Goal: Task Accomplishment & Management: Use online tool/utility

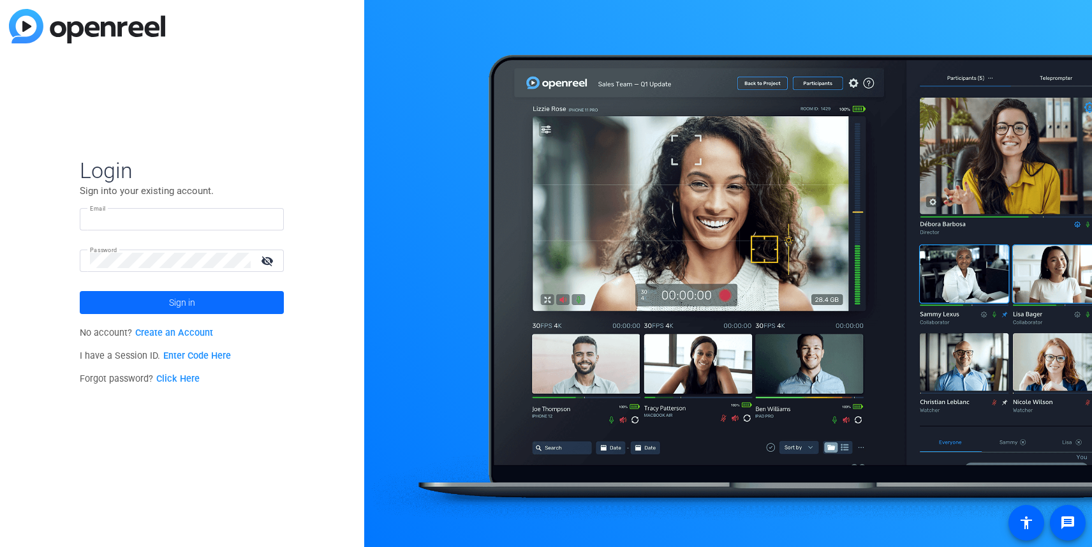
type input "[EMAIL_ADDRESS][DOMAIN_NAME]"
click at [191, 299] on span "Sign in" at bounding box center [182, 302] width 26 height 32
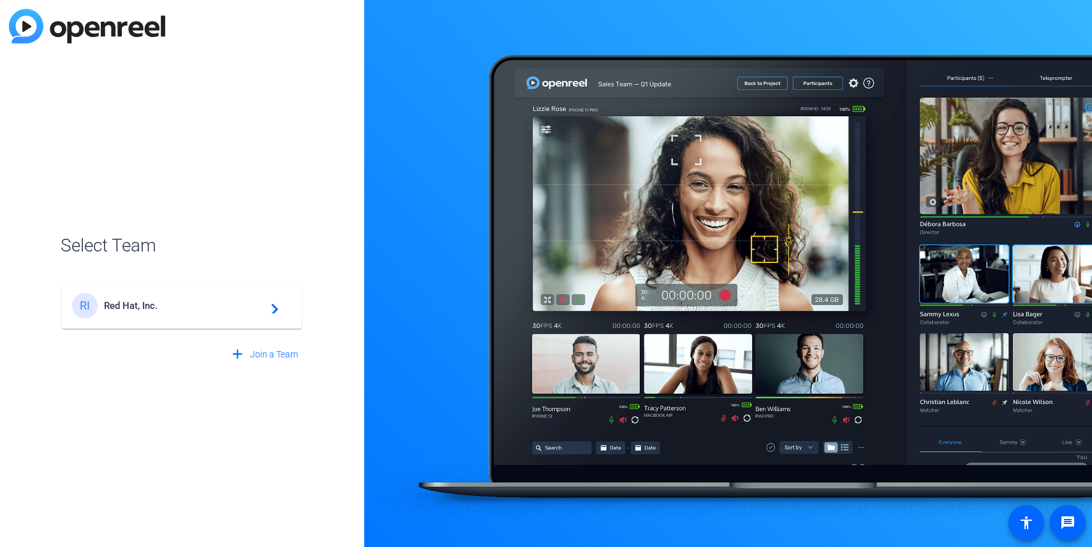
click at [191, 299] on div "RI Red Hat, Inc. navigate_next" at bounding box center [181, 306] width 219 height 26
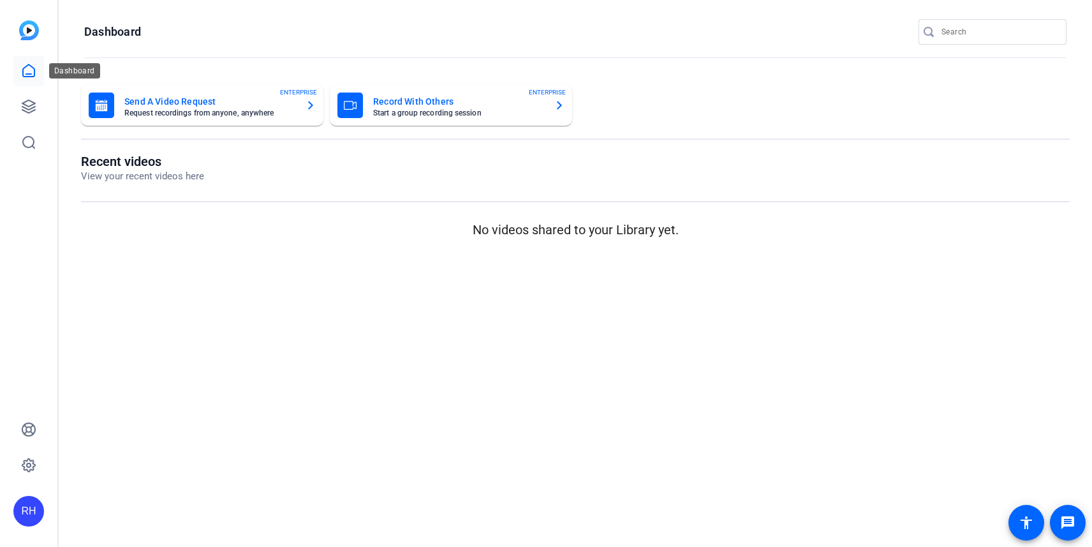
click at [23, 75] on icon at bounding box center [28, 70] width 11 height 12
click at [37, 107] on link at bounding box center [28, 106] width 31 height 31
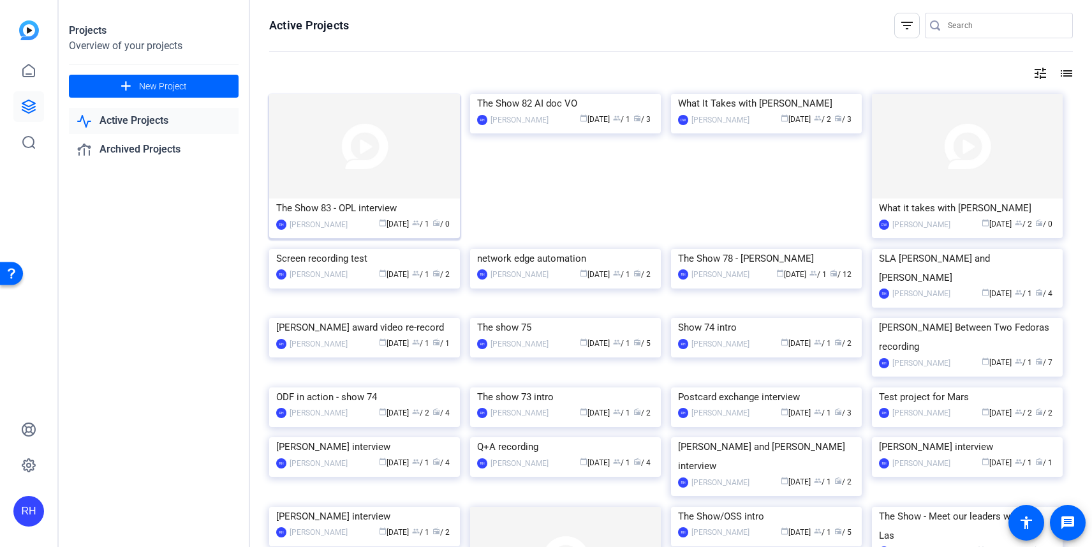
click at [390, 127] on img at bounding box center [364, 146] width 191 height 105
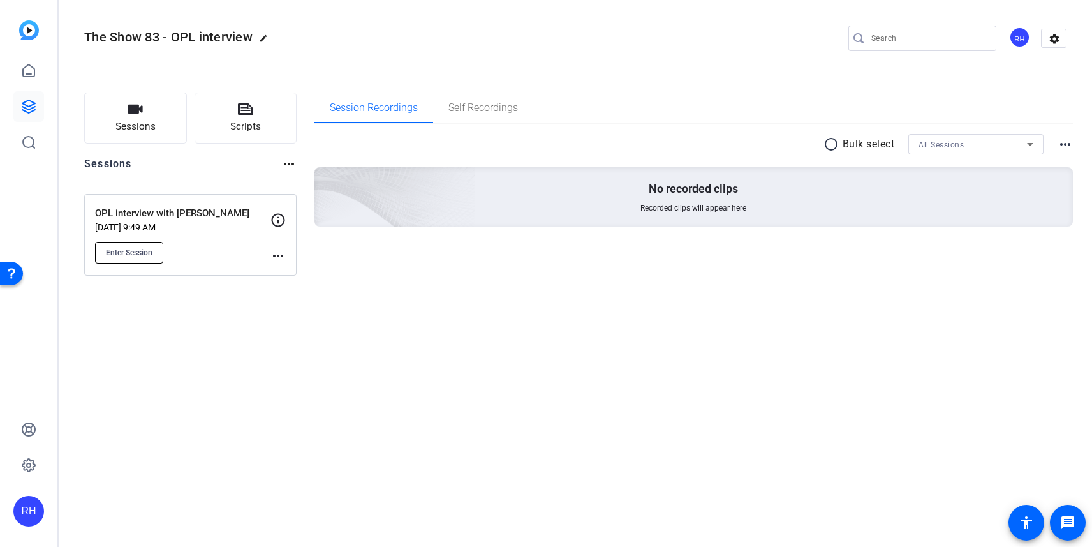
click at [142, 249] on span "Enter Session" at bounding box center [129, 252] width 47 height 10
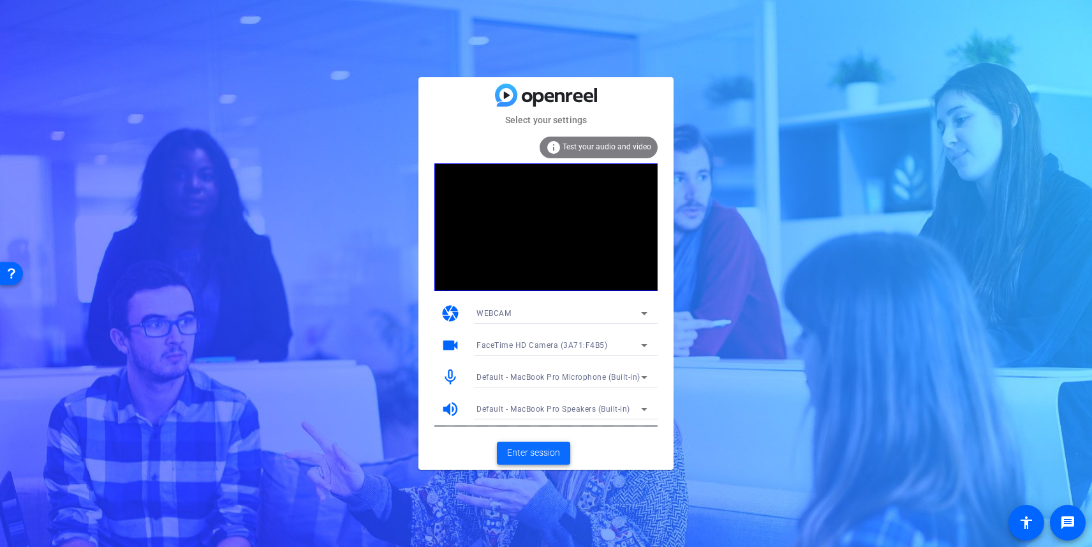
click at [545, 446] on span "Enter session" at bounding box center [533, 452] width 53 height 13
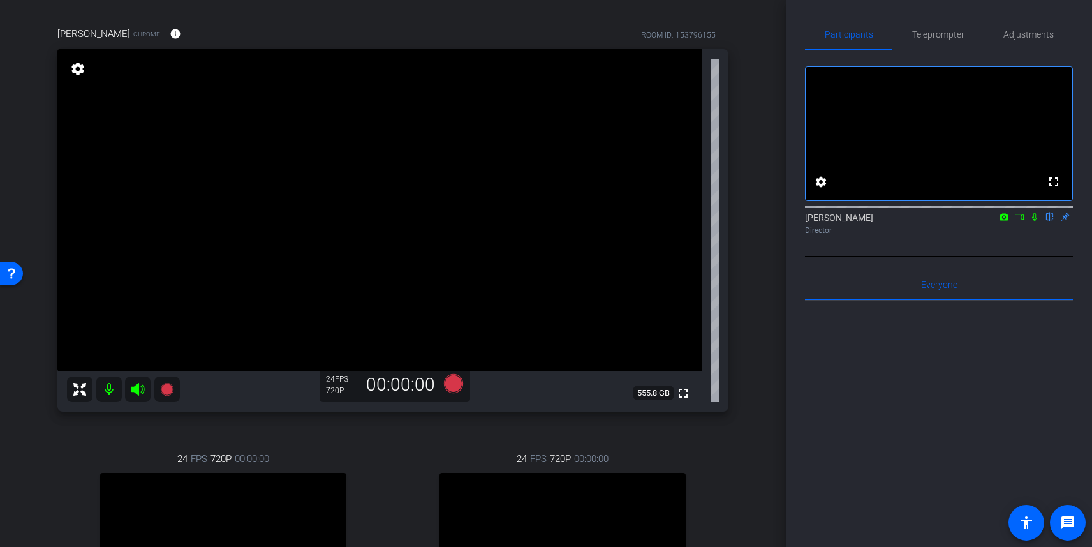
scroll to position [91, 0]
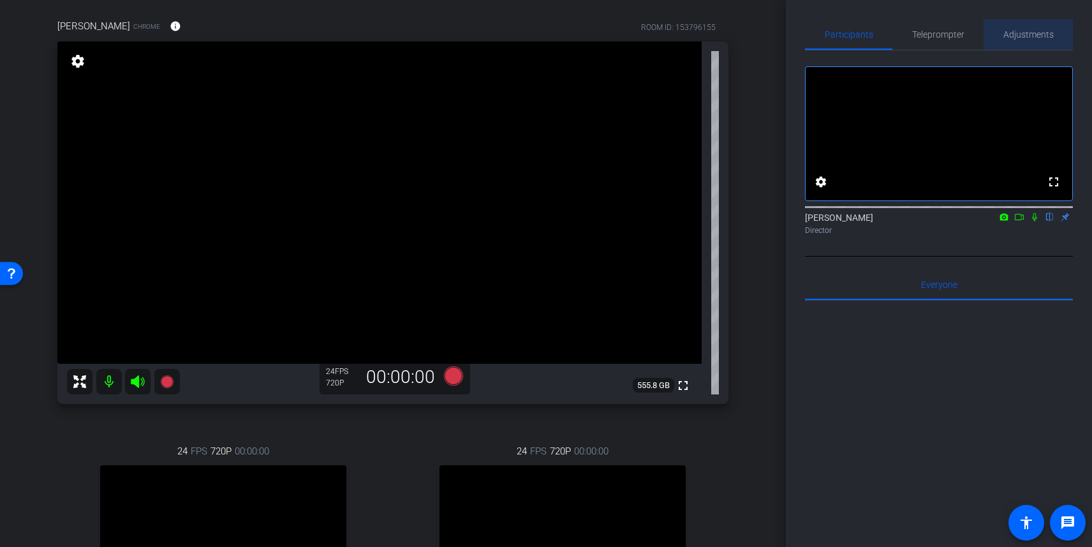
click at [1022, 27] on span "Adjustments" at bounding box center [1028, 34] width 50 height 31
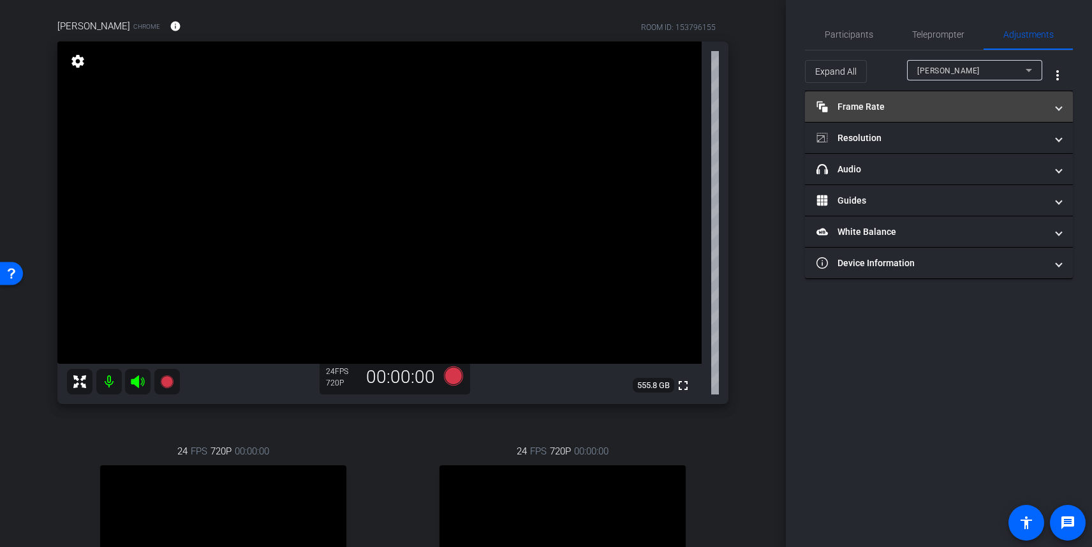
click at [917, 112] on mat-panel-title "Frame Rate Frame Rate" at bounding box center [931, 106] width 230 height 13
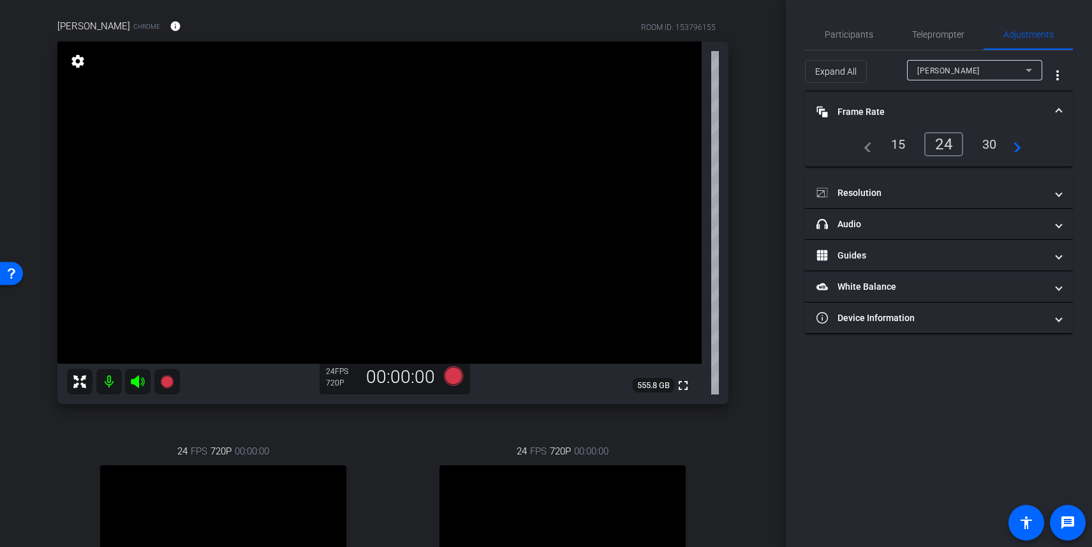
click at [890, 107] on mat-panel-title "Frame Rate Frame Rate" at bounding box center [931, 111] width 230 height 13
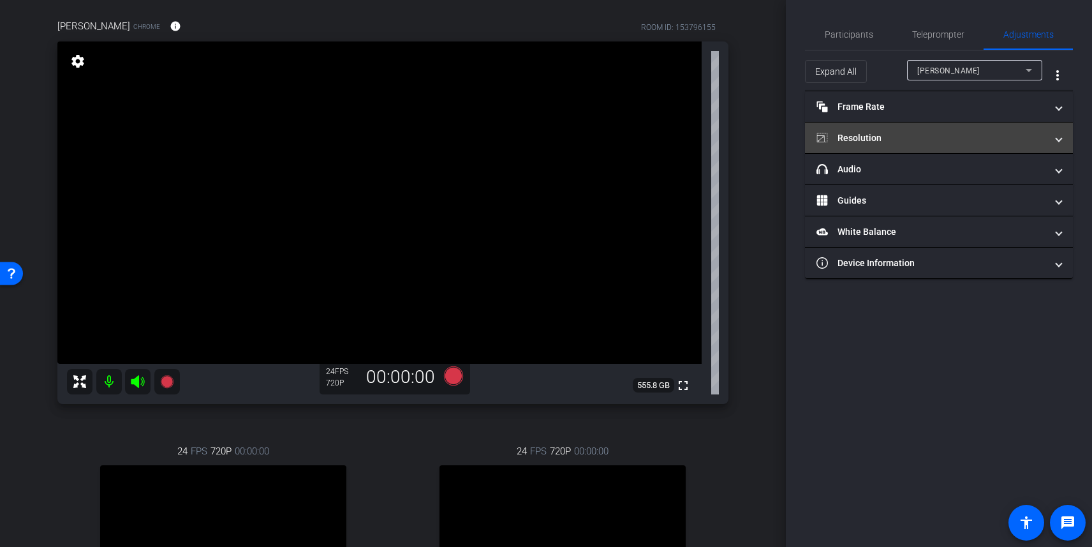
click at [893, 134] on mat-panel-title "Resolution" at bounding box center [931, 137] width 230 height 13
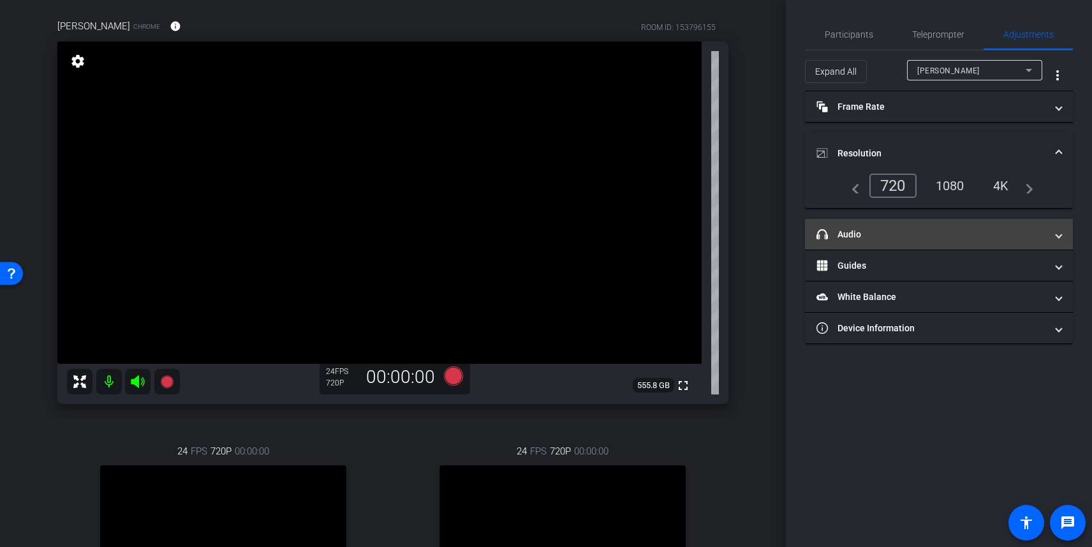
click at [927, 240] on mat-panel-title "headphone icon Audio" at bounding box center [931, 234] width 230 height 13
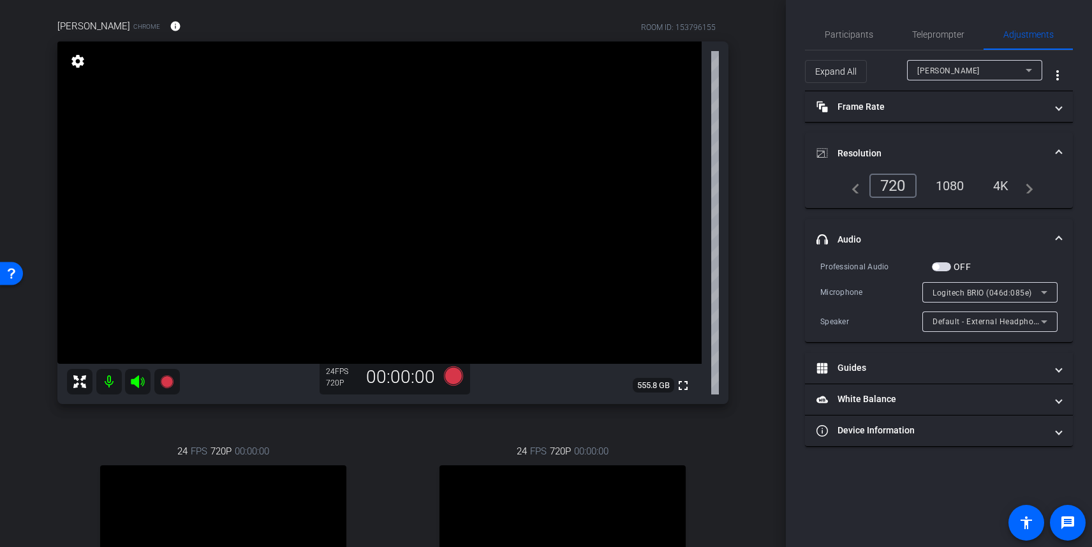
click at [946, 234] on mat-panel-title "headphone icon Audio" at bounding box center [931, 239] width 230 height 13
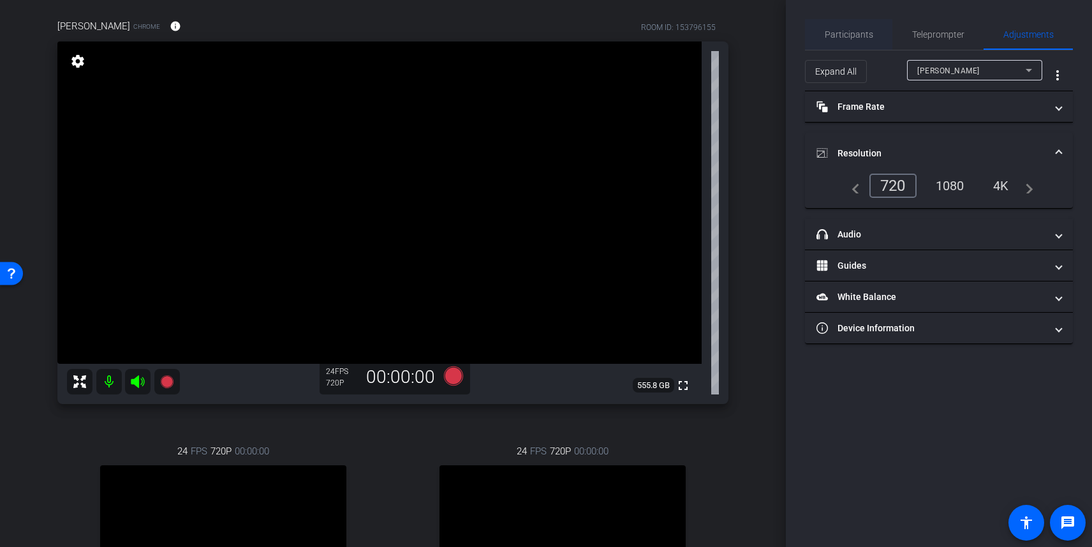
click at [862, 34] on span "Participants" at bounding box center [849, 34] width 48 height 9
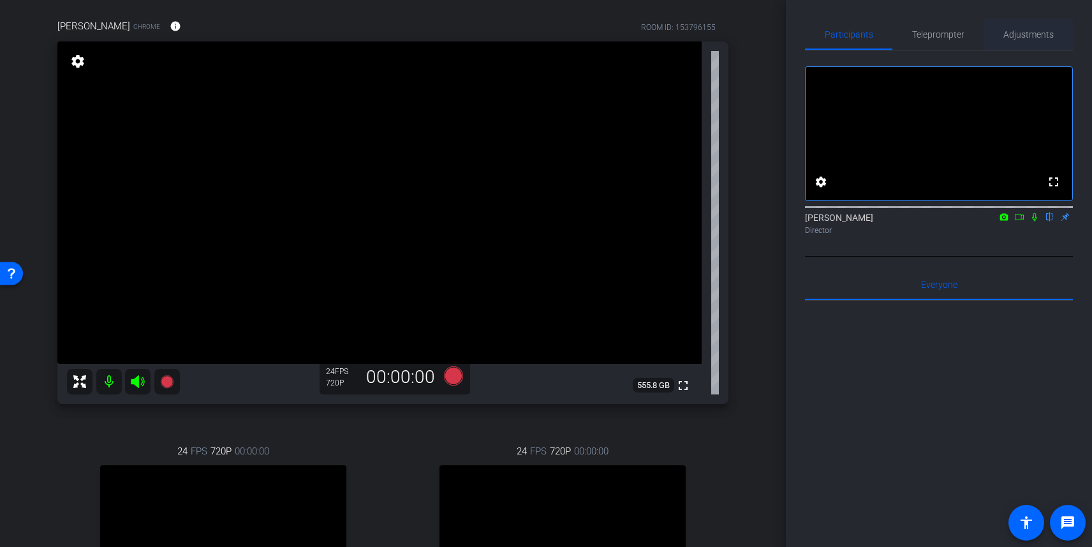
click at [1033, 34] on span "Adjustments" at bounding box center [1028, 34] width 50 height 9
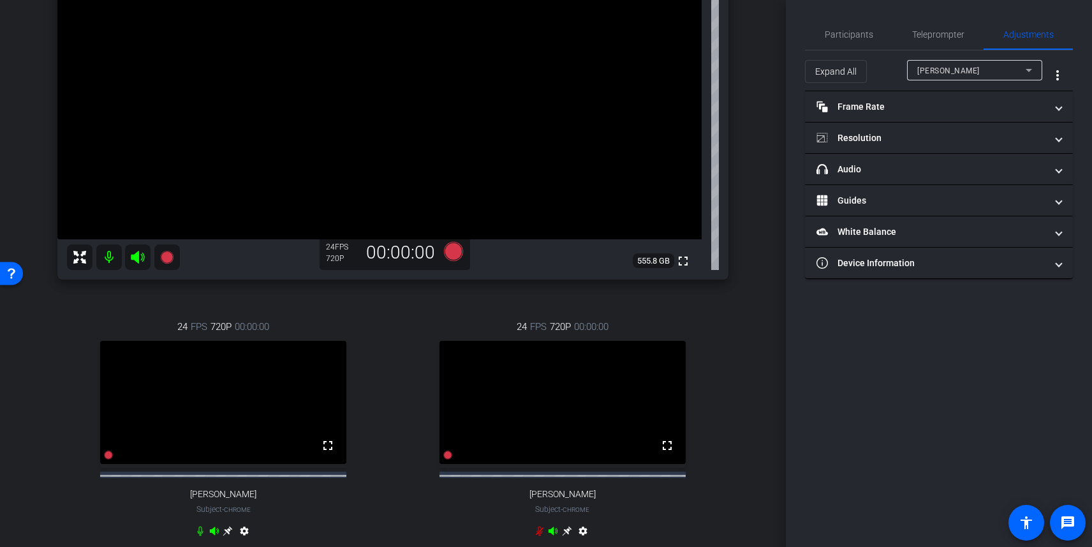
scroll to position [219, 0]
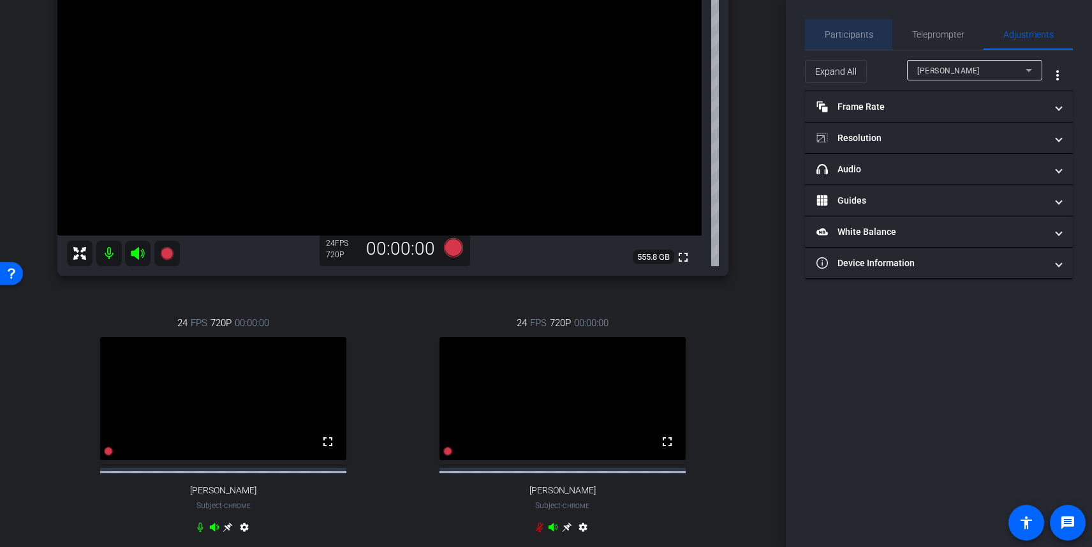
click at [857, 28] on span "Participants" at bounding box center [849, 34] width 48 height 31
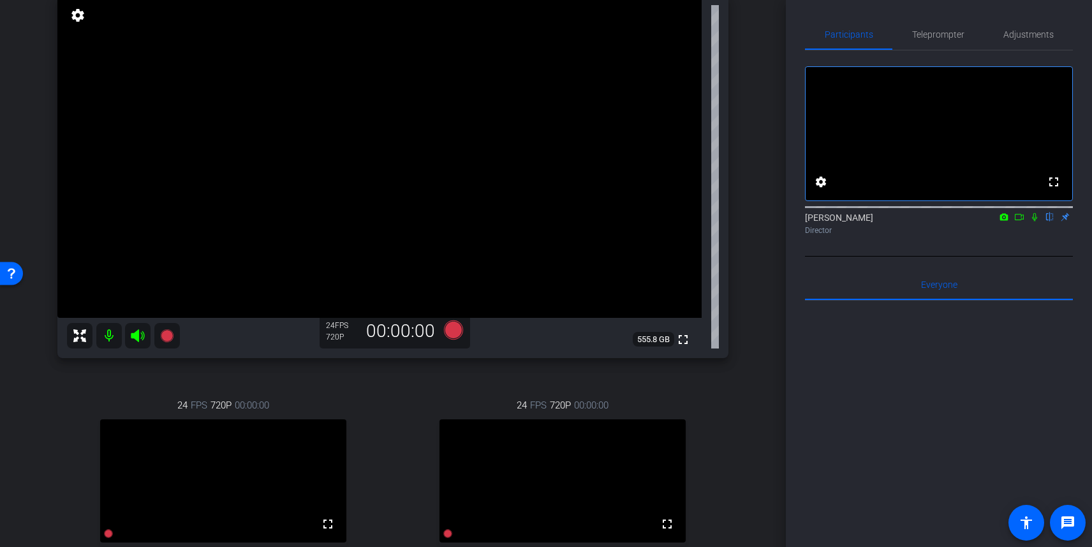
scroll to position [147, 0]
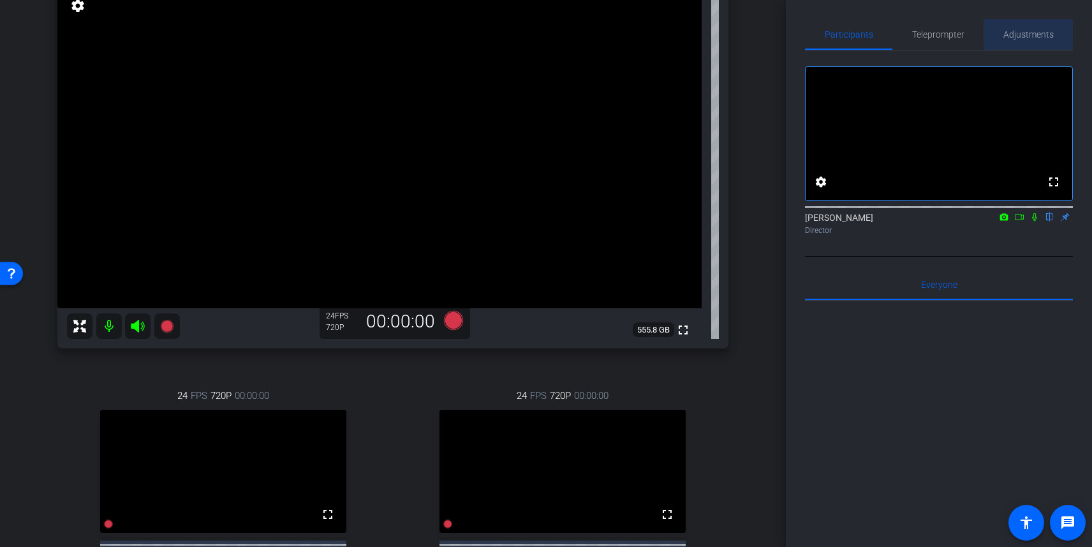
click at [1028, 43] on span "Adjustments" at bounding box center [1028, 34] width 50 height 31
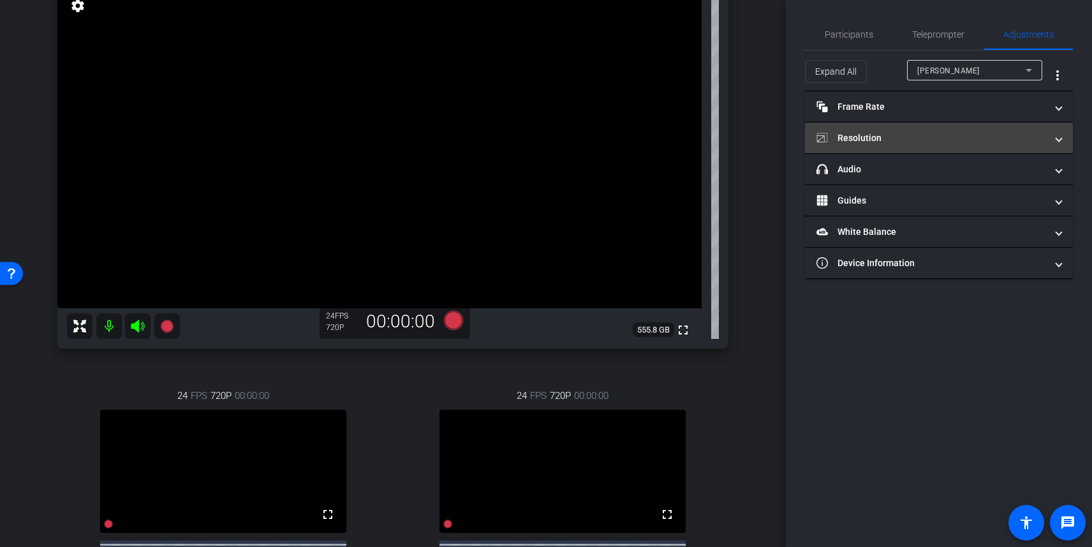
click at [919, 135] on mat-panel-title "Resolution" at bounding box center [931, 137] width 230 height 13
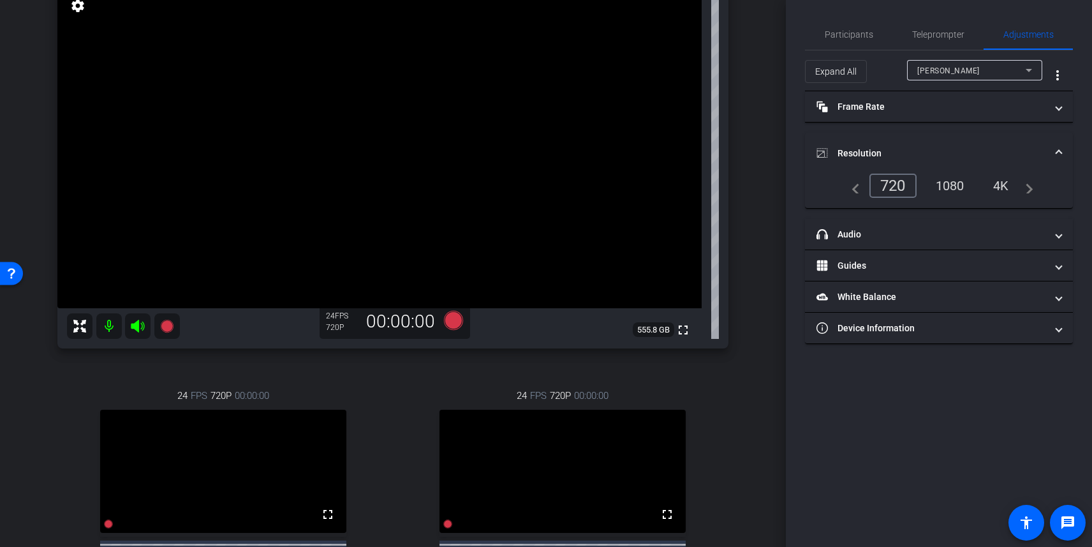
click at [944, 181] on div "1080" at bounding box center [950, 186] width 48 height 22
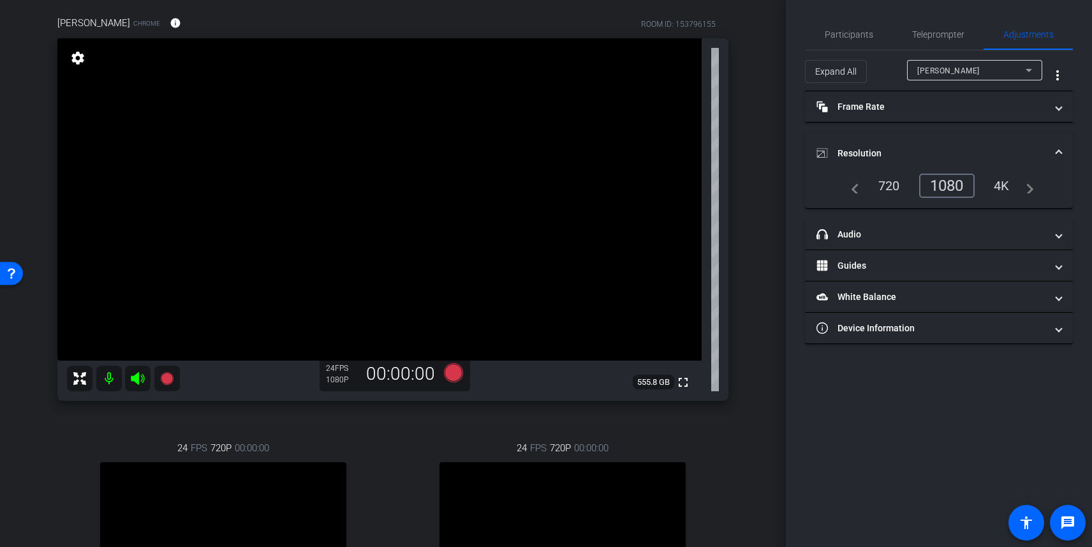
scroll to position [89, 0]
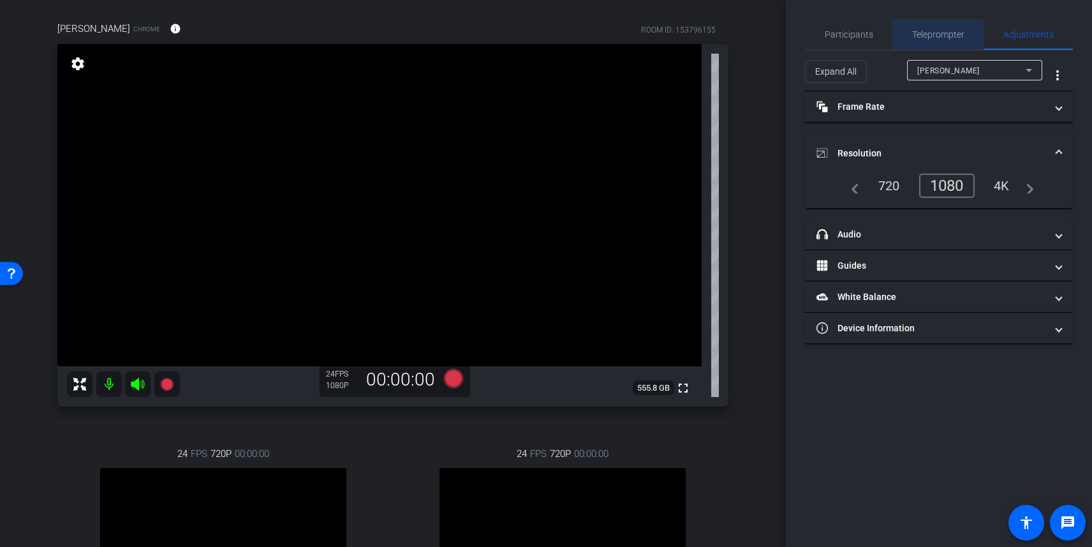
click at [943, 37] on span "Teleprompter" at bounding box center [938, 34] width 52 height 9
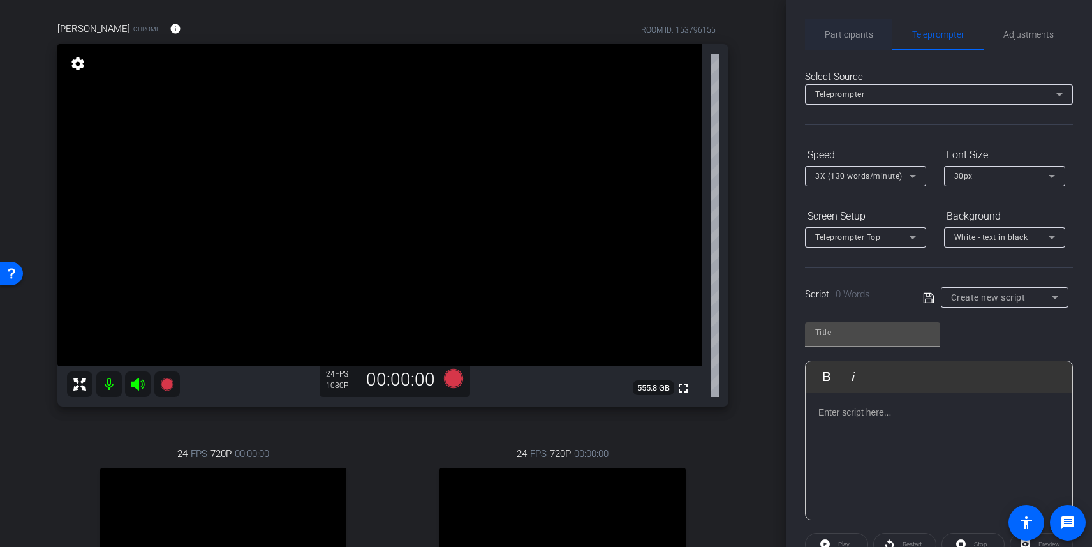
click at [853, 34] on span "Participants" at bounding box center [849, 34] width 48 height 9
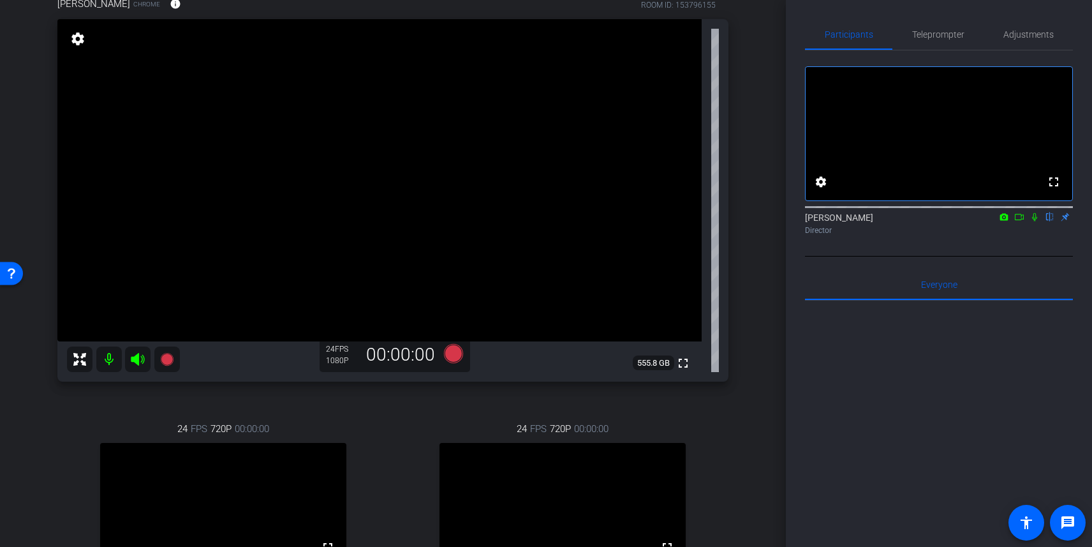
scroll to position [119, 0]
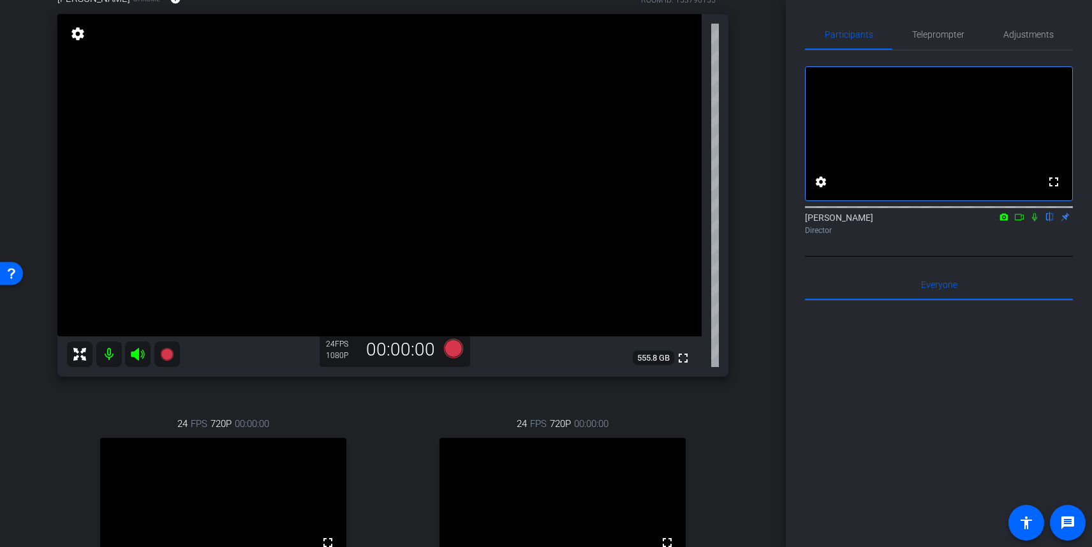
click at [1022, 221] on icon at bounding box center [1019, 216] width 10 height 9
click at [1053, 221] on icon at bounding box center [1050, 216] width 10 height 9
click at [452, 343] on icon at bounding box center [453, 348] width 19 height 19
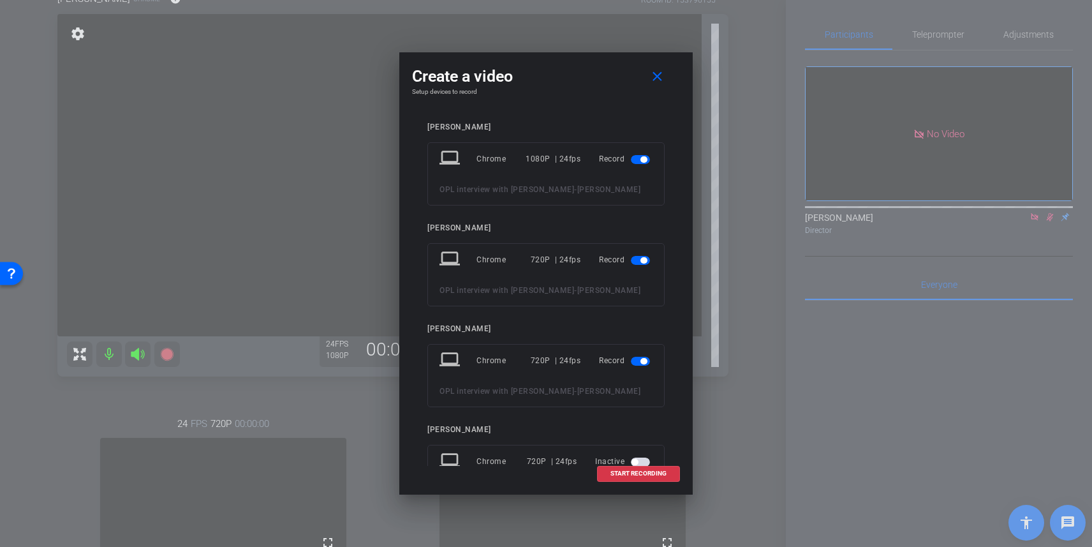
click at [640, 360] on span "button" at bounding box center [640, 361] width 19 height 9
click at [646, 474] on span "START RECORDING" at bounding box center [638, 473] width 56 height 6
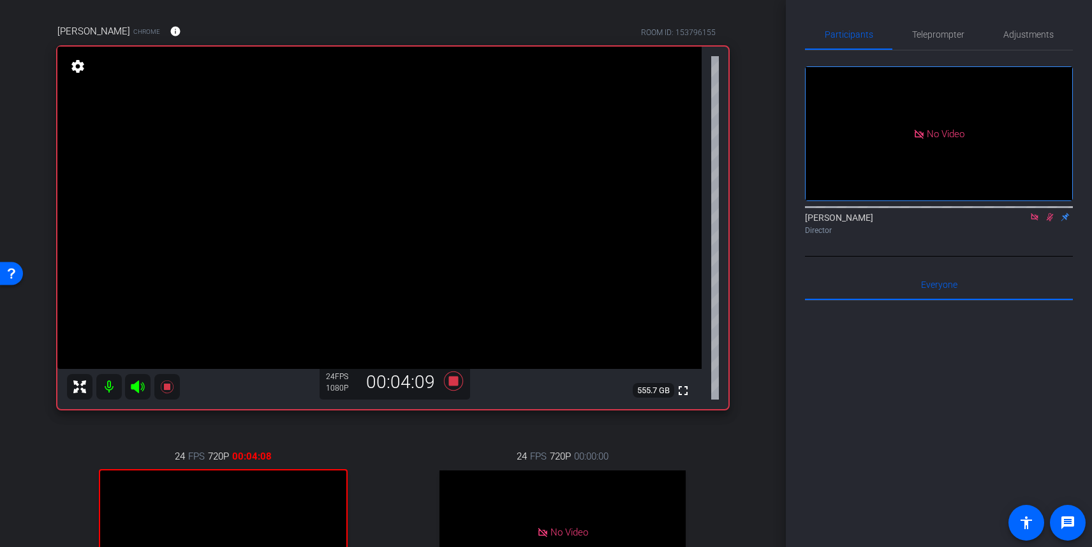
scroll to position [82, 0]
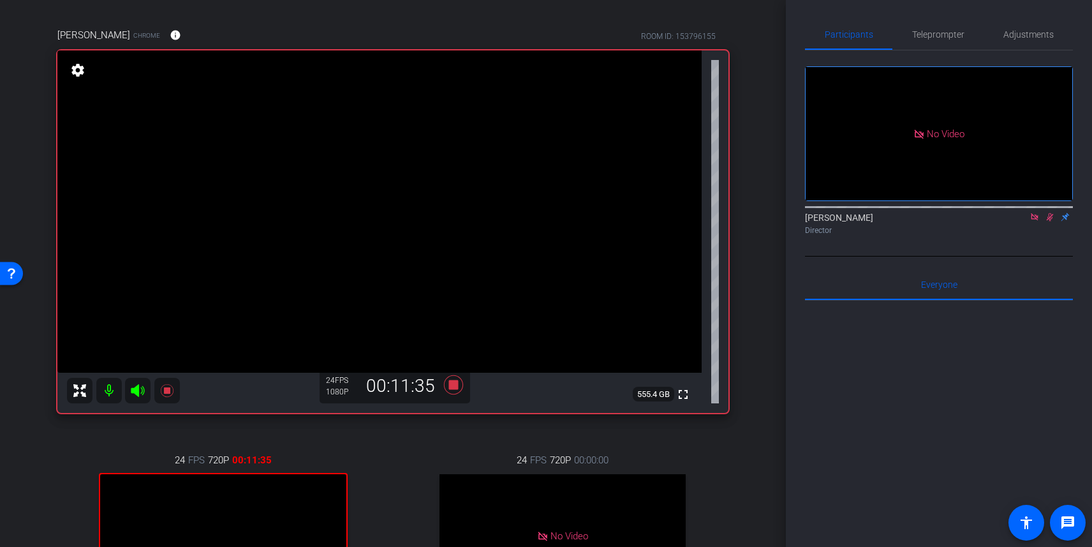
click at [1048, 221] on icon at bounding box center [1050, 216] width 10 height 9
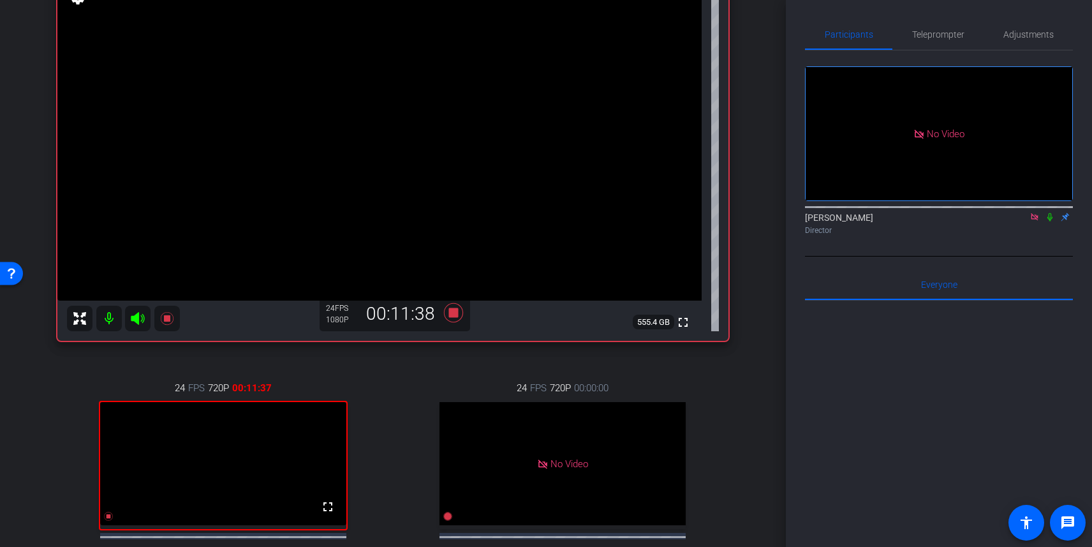
scroll to position [163, 0]
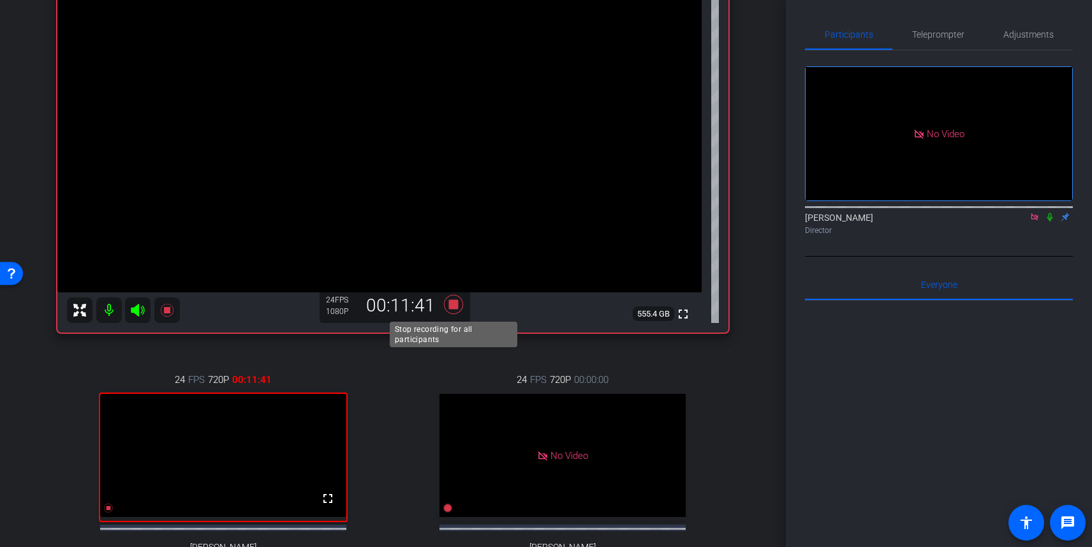
click at [457, 307] on icon at bounding box center [453, 304] width 19 height 19
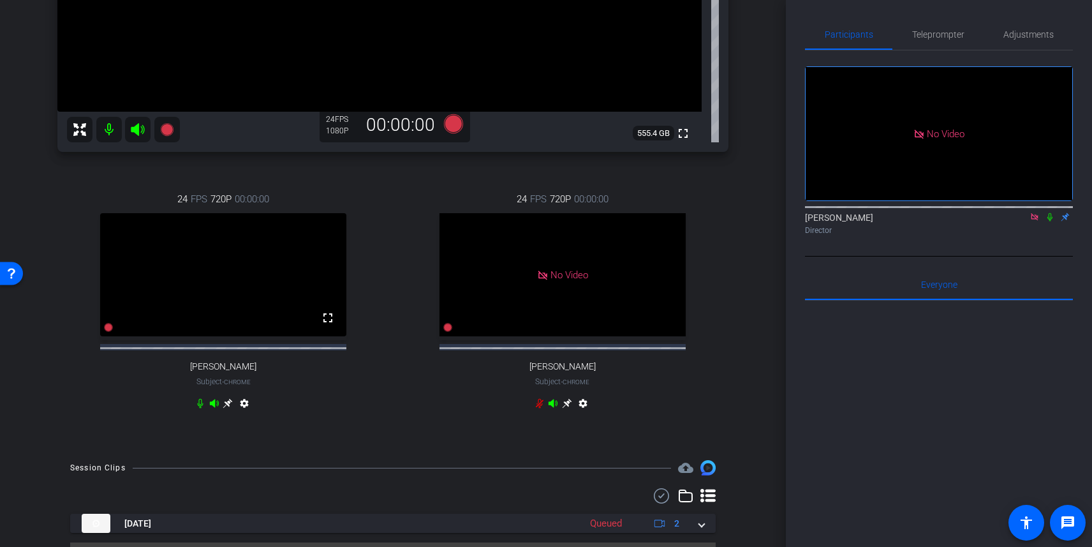
scroll to position [386, 0]
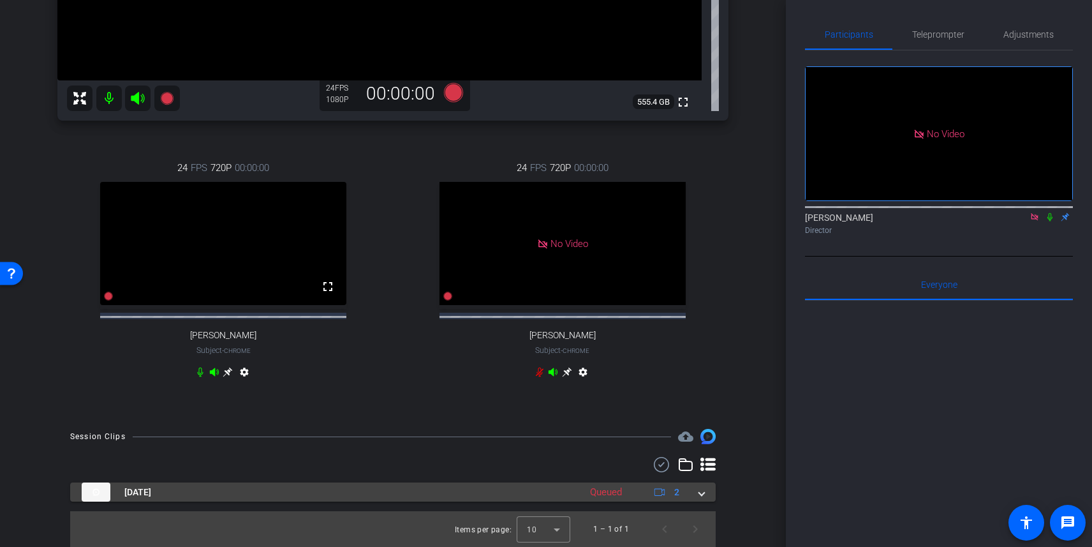
click at [705, 492] on mat-expansion-panel-header "Sep 30, 2025 Queued 2" at bounding box center [393, 491] width 646 height 19
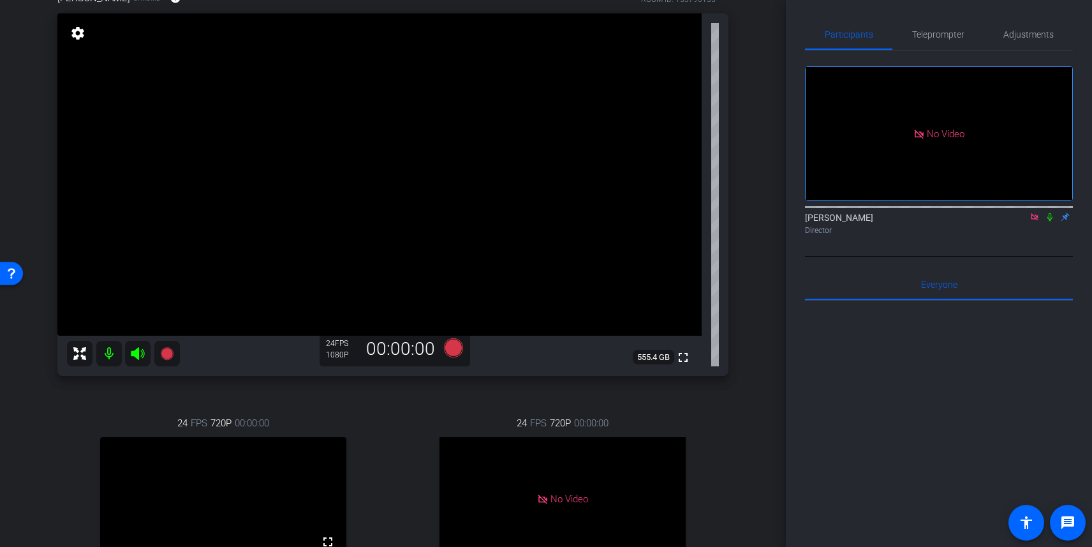
scroll to position [119, 0]
click at [1033, 220] on icon at bounding box center [1034, 216] width 7 height 7
click at [1020, 221] on icon at bounding box center [1019, 216] width 10 height 9
click at [1045, 221] on icon at bounding box center [1050, 216] width 10 height 9
click at [452, 351] on icon at bounding box center [453, 348] width 19 height 19
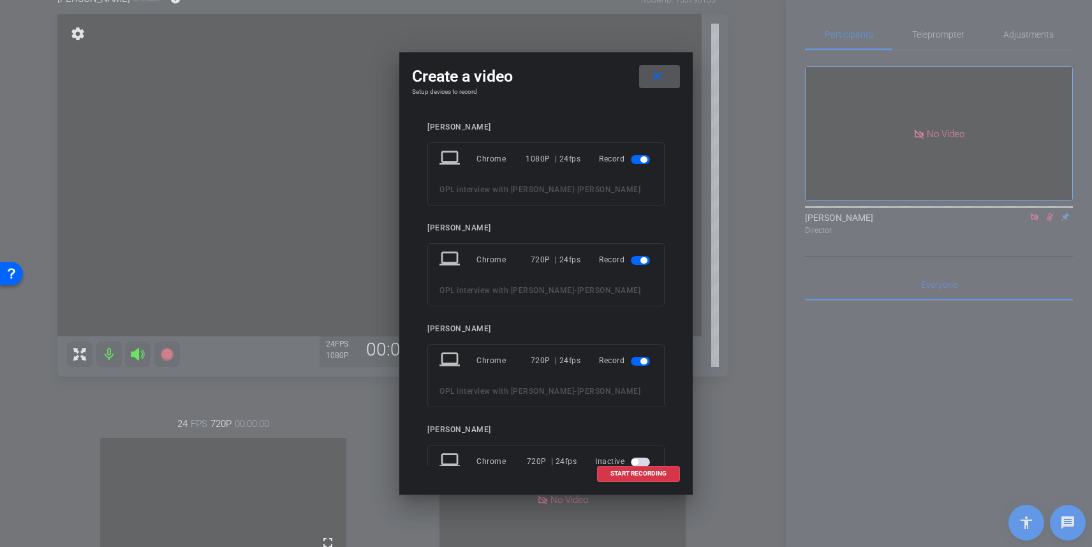
click at [638, 360] on span "button" at bounding box center [640, 361] width 19 height 9
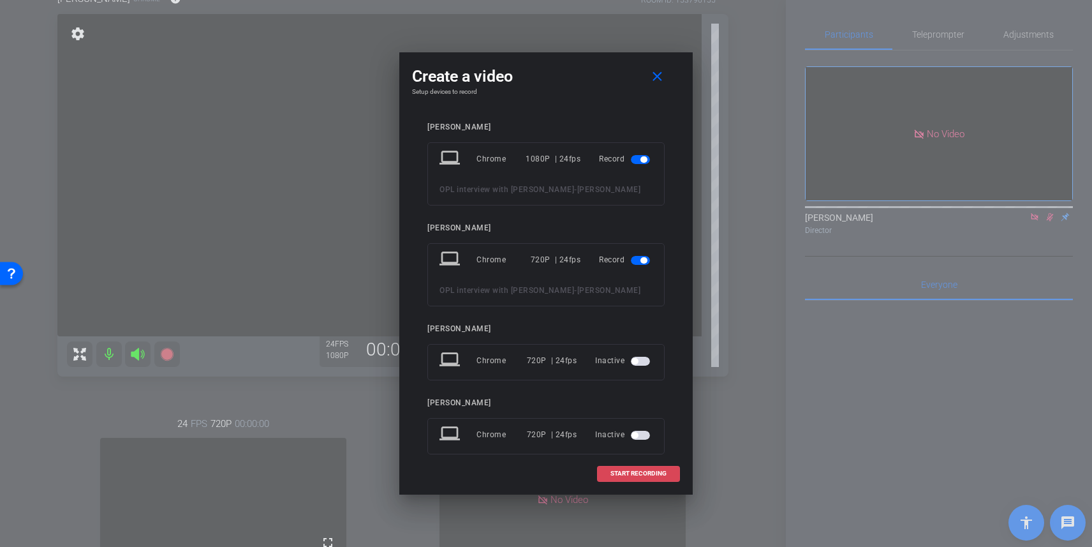
click at [639, 476] on span "START RECORDING" at bounding box center [638, 473] width 56 height 6
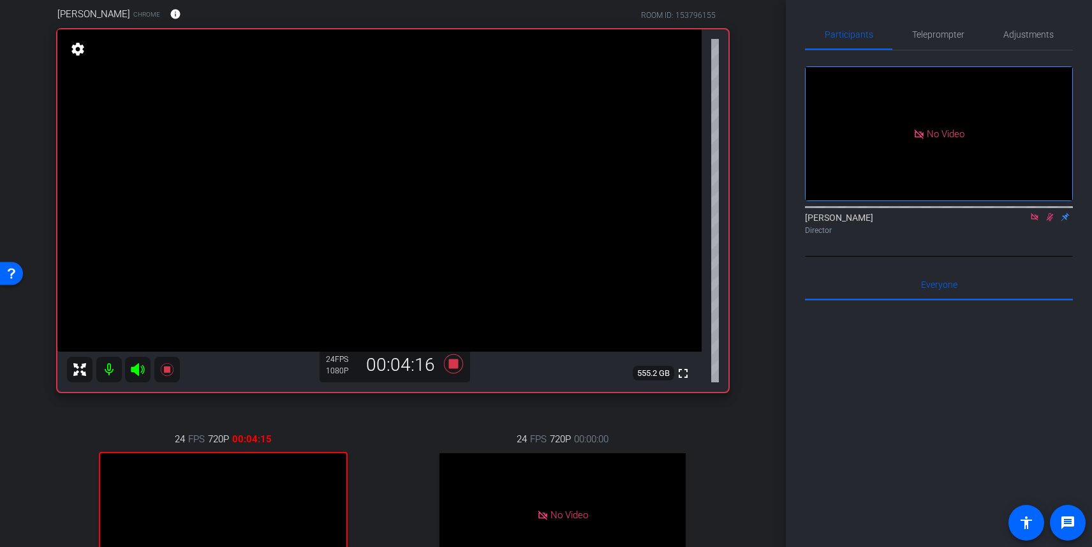
scroll to position [107, 0]
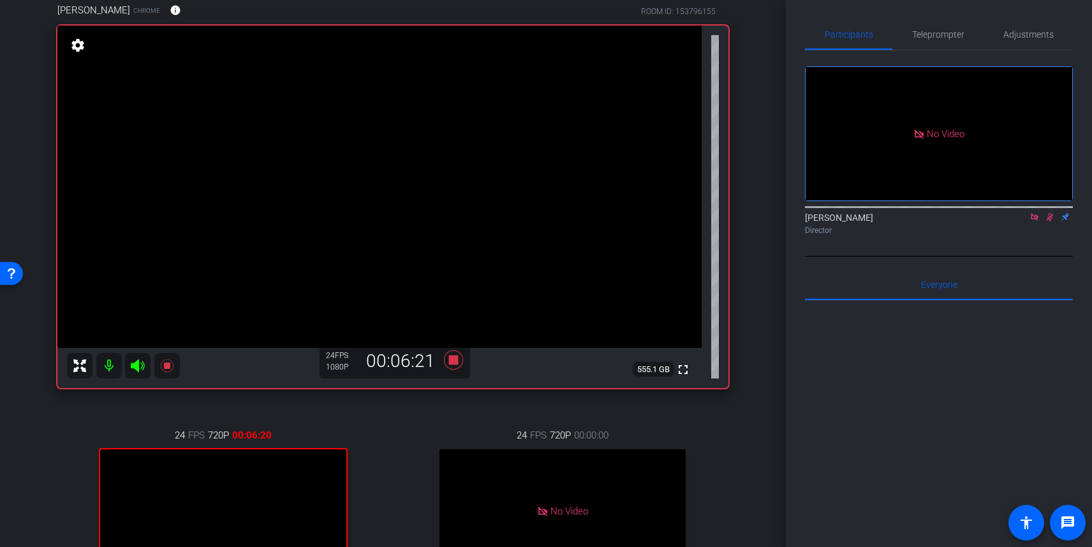
click at [1049, 221] on icon at bounding box center [1050, 216] width 10 height 9
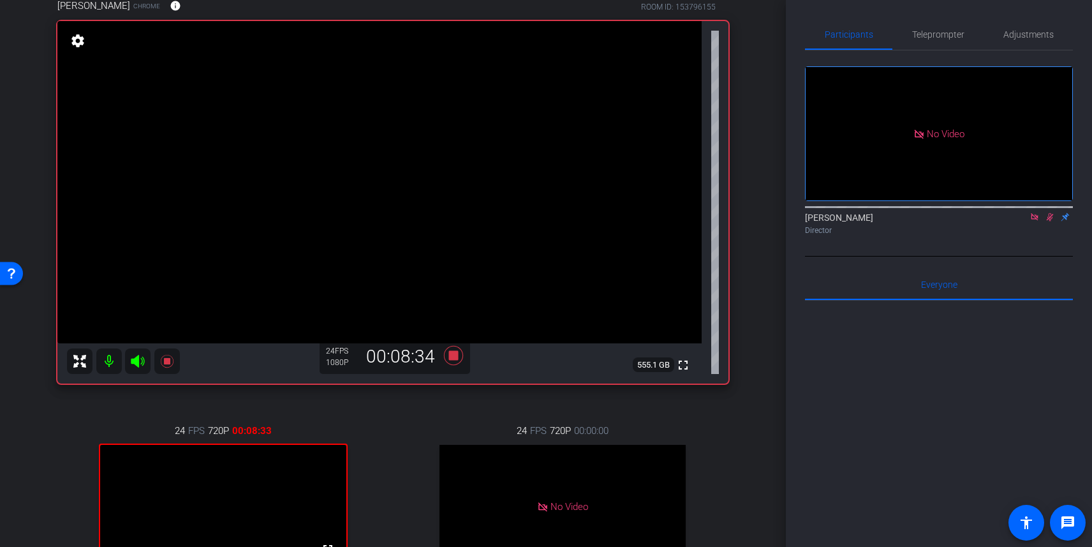
scroll to position [108, 0]
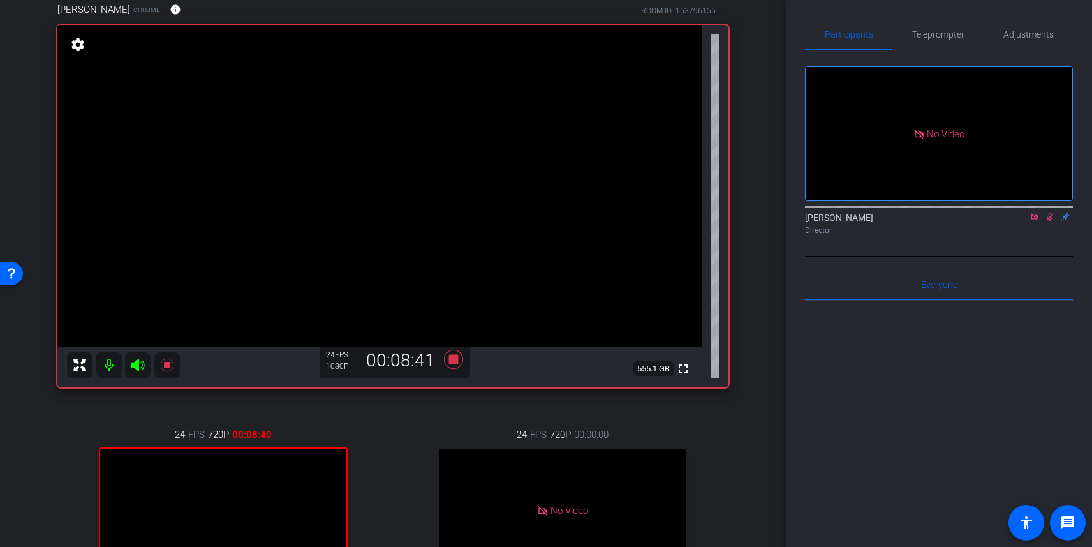
click at [1051, 221] on icon at bounding box center [1050, 216] width 10 height 9
click at [1029, 221] on icon at bounding box center [1034, 216] width 10 height 9
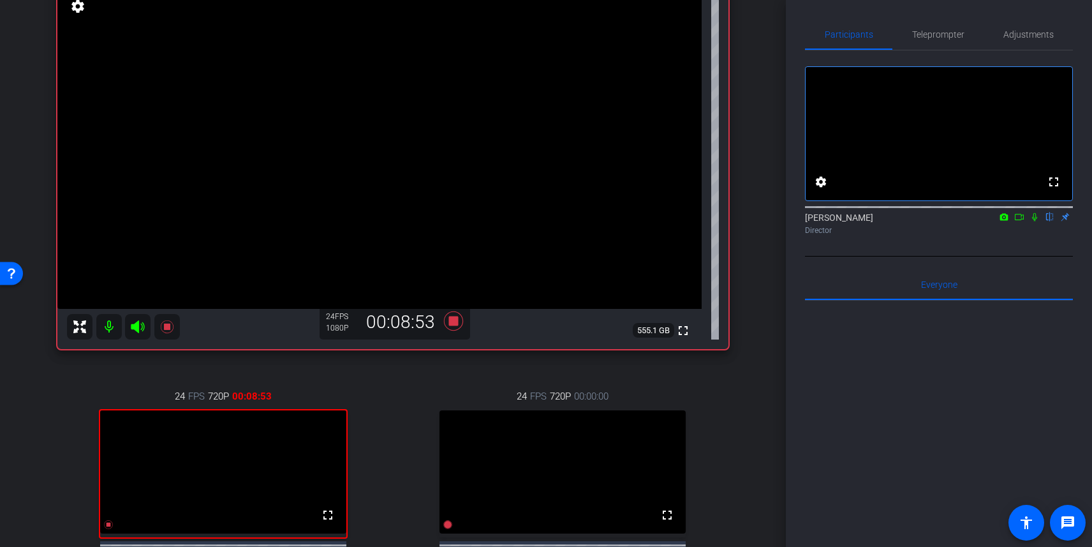
scroll to position [149, 0]
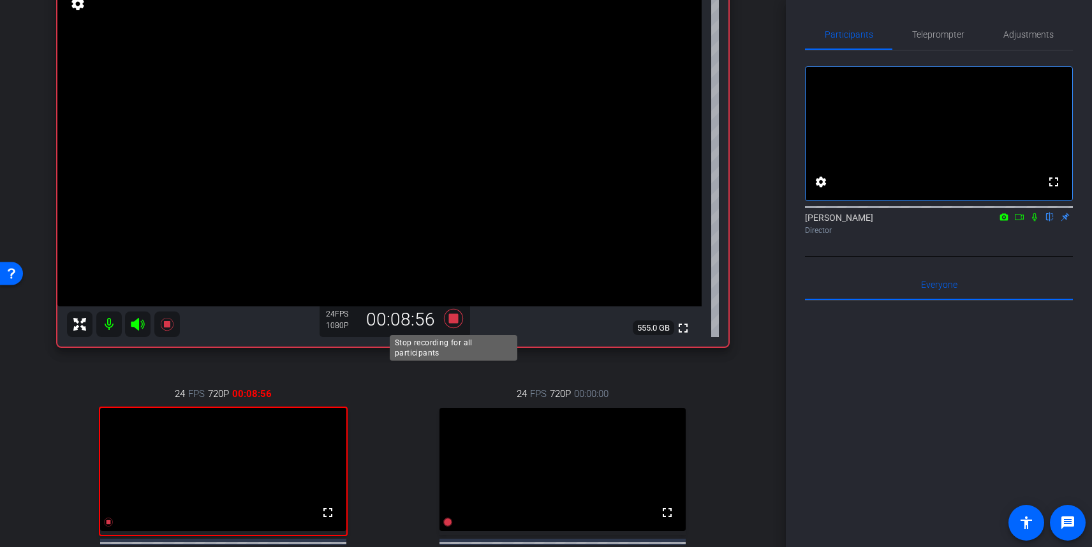
click at [452, 313] on icon at bounding box center [453, 318] width 31 height 23
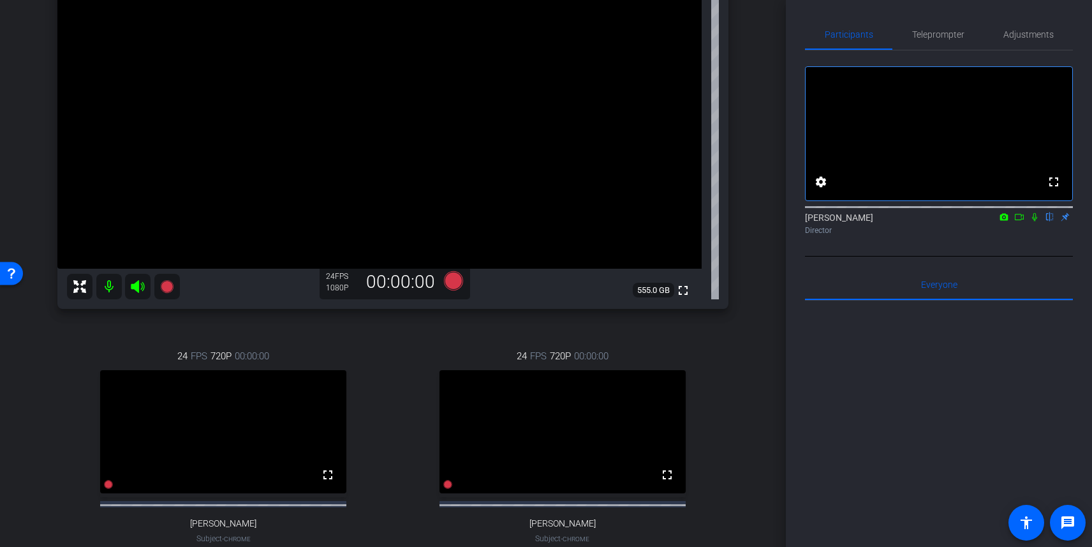
scroll to position [179, 0]
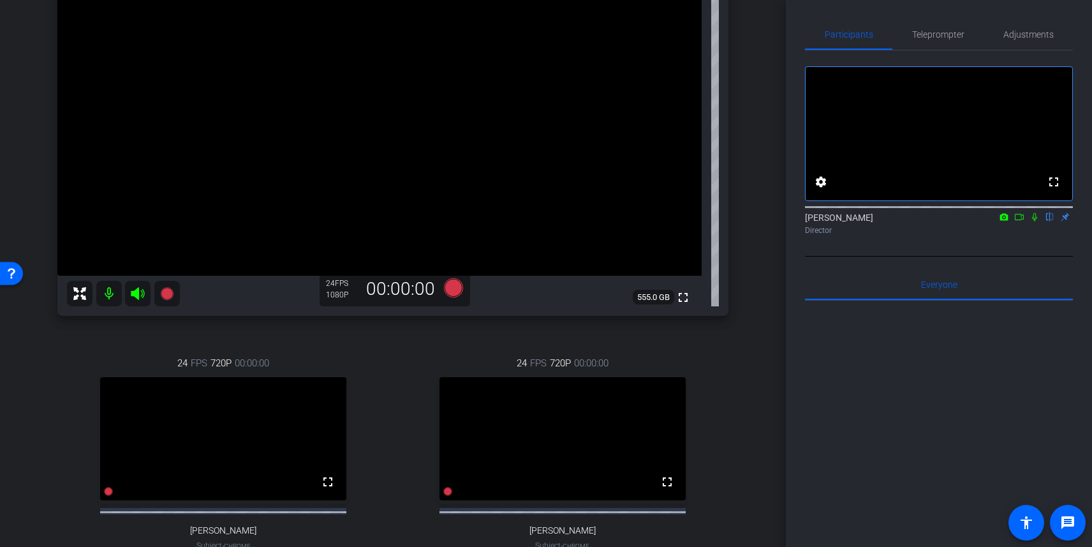
click at [1035, 221] on icon at bounding box center [1034, 217] width 5 height 8
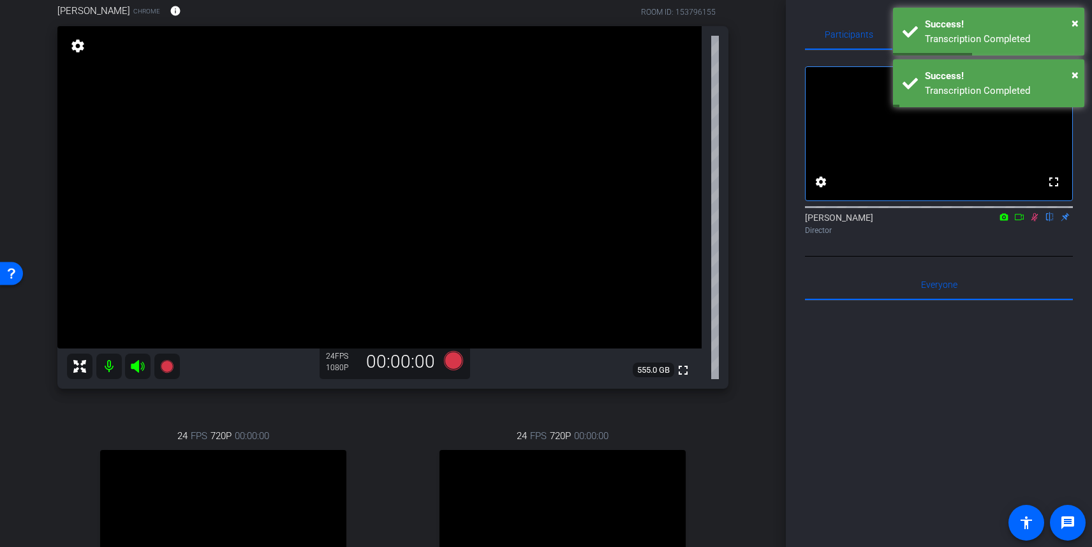
scroll to position [103, 0]
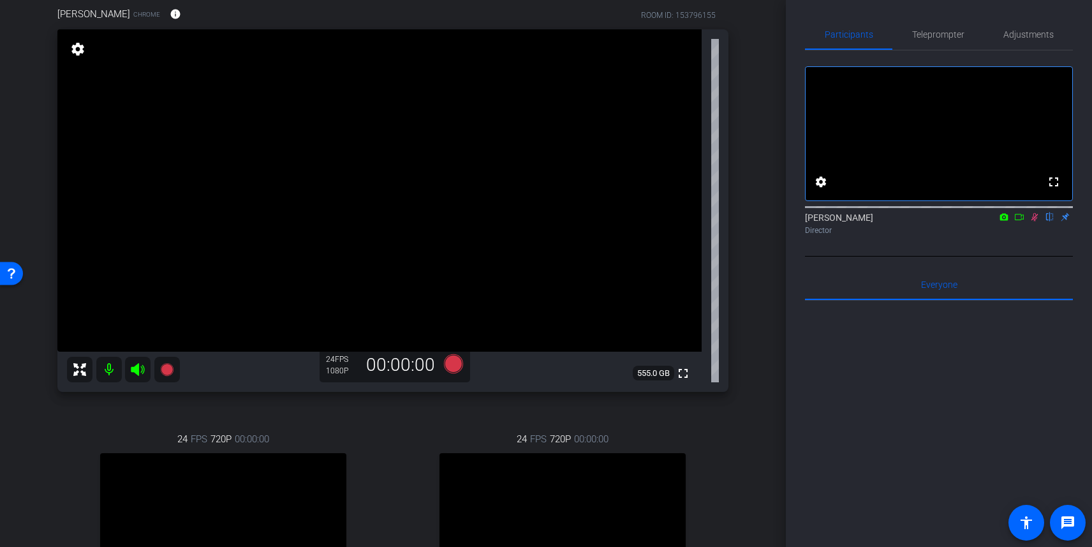
click at [1033, 221] on icon at bounding box center [1034, 217] width 7 height 8
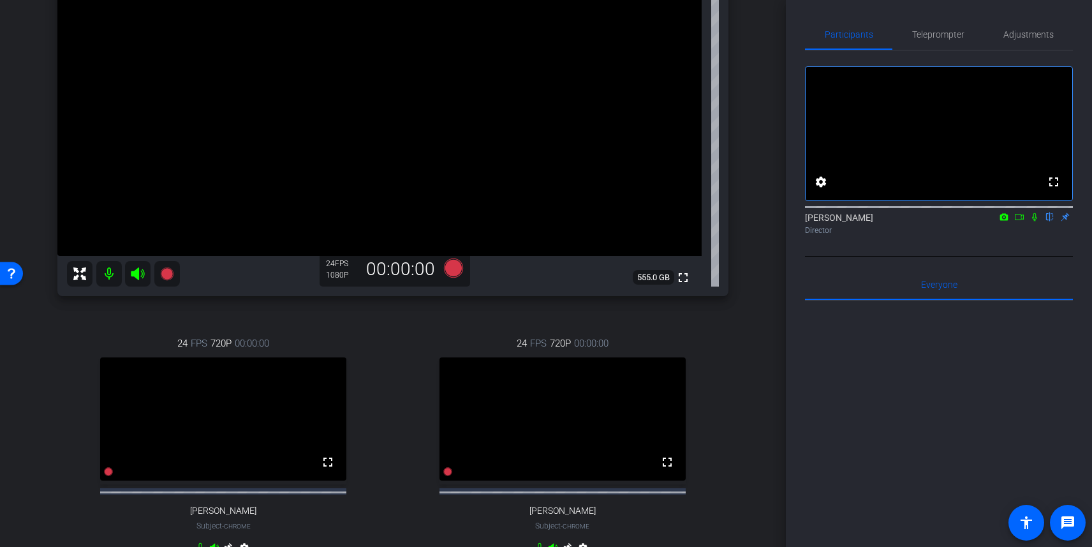
scroll to position [205, 0]
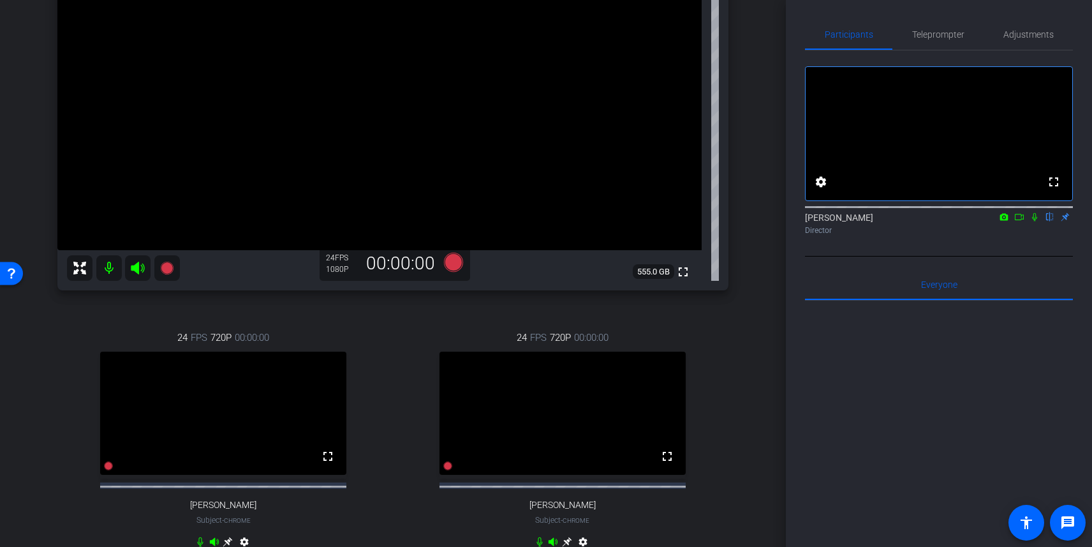
click at [1037, 221] on icon at bounding box center [1034, 216] width 10 height 9
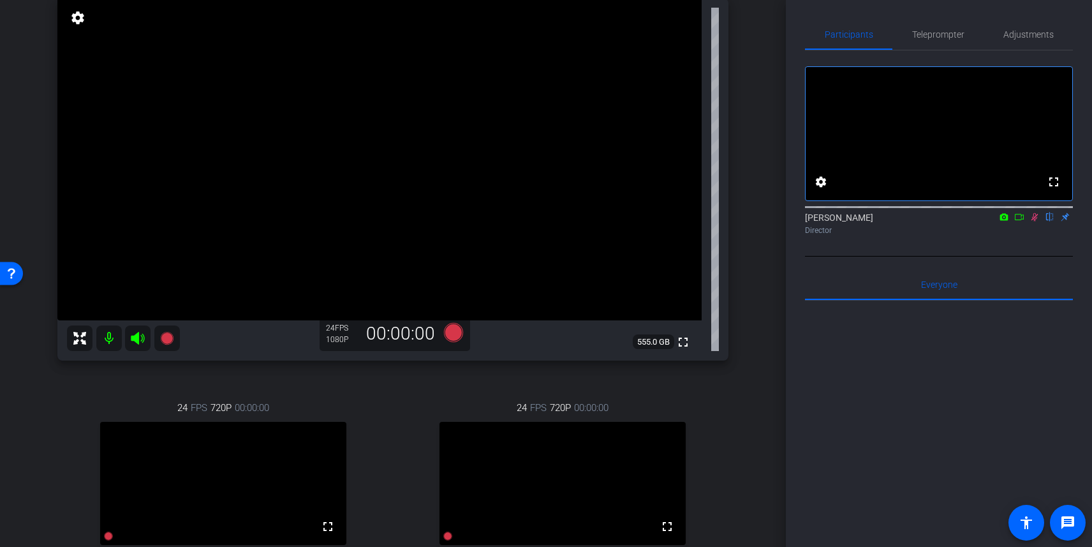
scroll to position [140, 0]
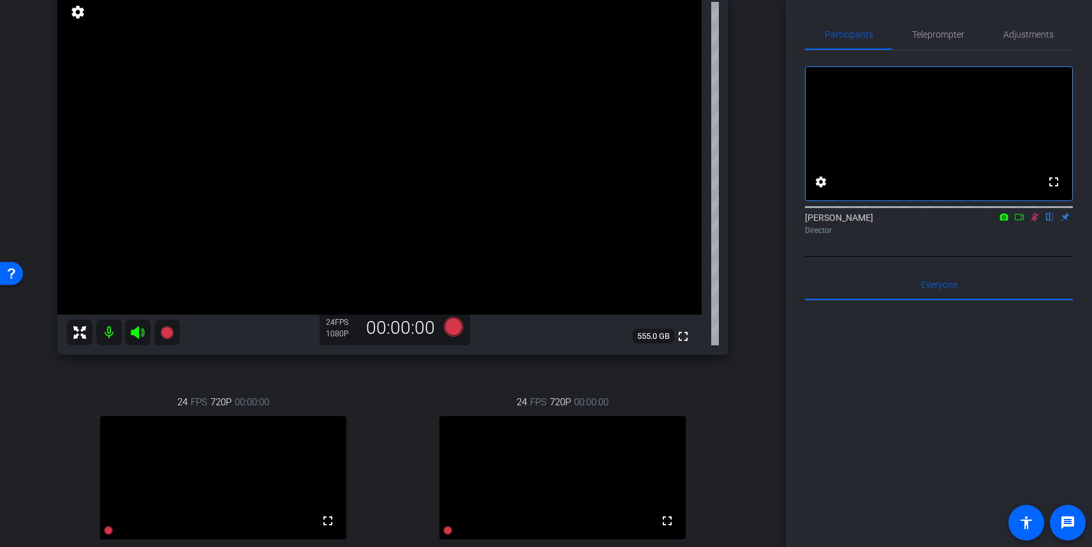
click at [1034, 221] on icon at bounding box center [1034, 216] width 10 height 9
click at [1038, 221] on icon at bounding box center [1034, 216] width 10 height 9
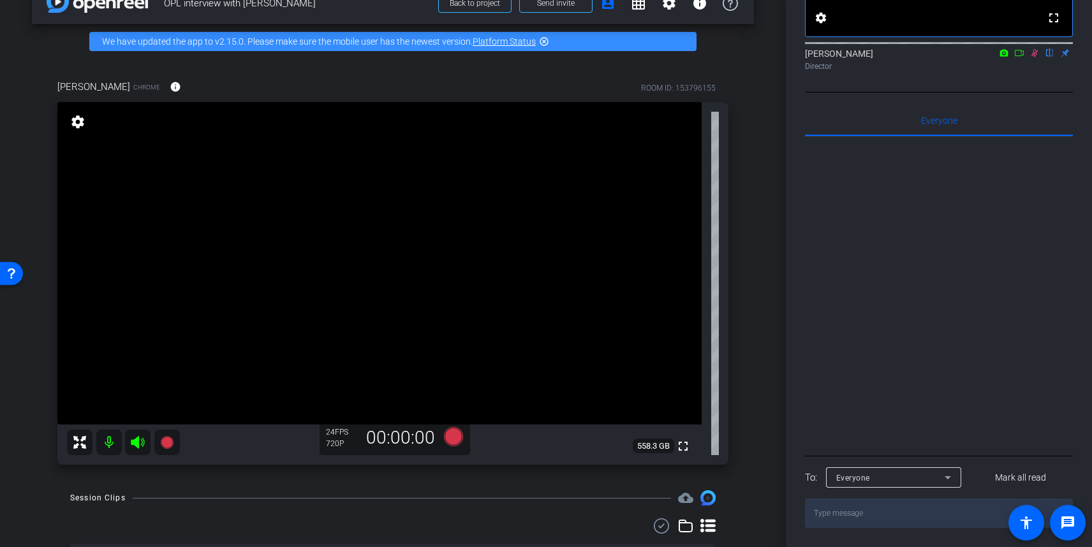
scroll to position [0, 0]
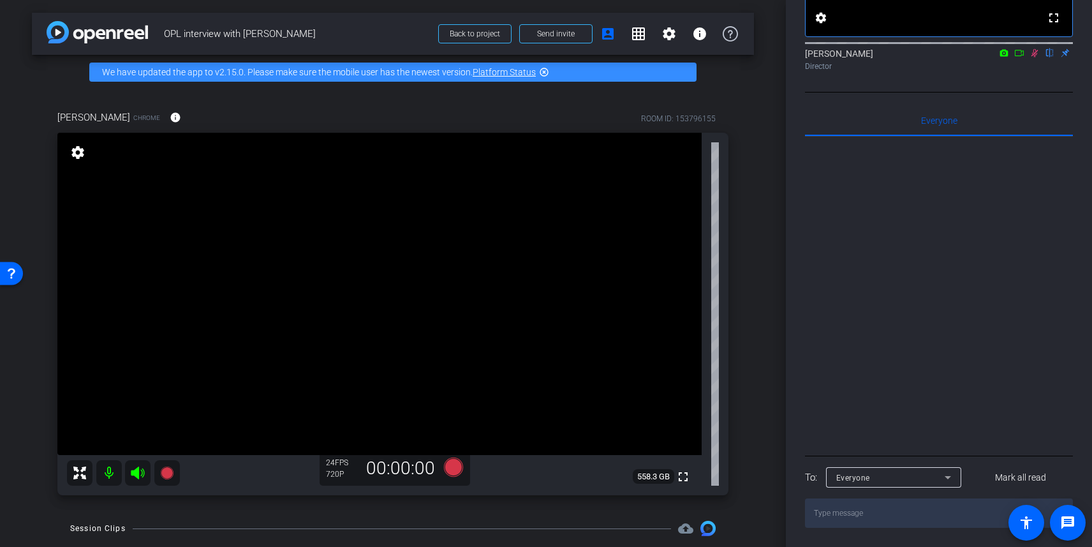
click at [1040, 57] on mat-icon at bounding box center [1034, 52] width 15 height 11
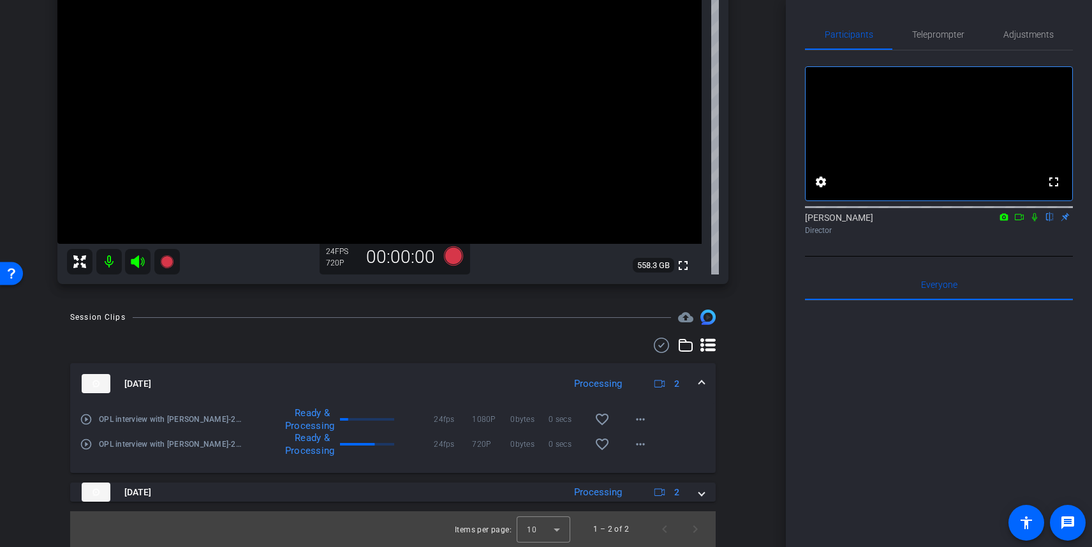
scroll to position [63, 0]
